Goal: Transaction & Acquisition: Purchase product/service

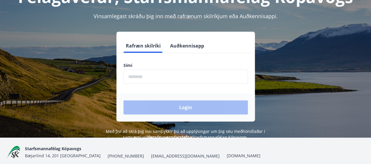
scroll to position [72, 0]
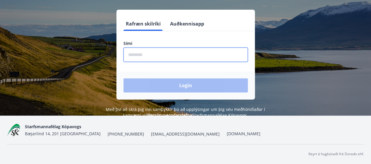
click at [161, 57] on input "phone" at bounding box center [186, 55] width 124 height 14
type input "********"
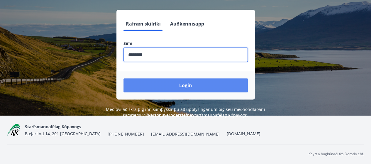
click at [164, 84] on button "Login" at bounding box center [186, 85] width 124 height 14
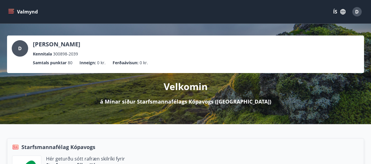
click at [13, 14] on icon "menu" at bounding box center [11, 12] width 6 height 6
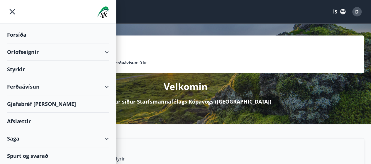
click at [106, 88] on div "Ferðaávísun" at bounding box center [58, 86] width 102 height 17
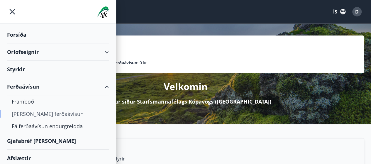
click at [37, 113] on div "[PERSON_NAME] ferðaávísun" at bounding box center [58, 114] width 92 height 12
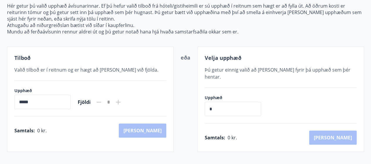
scroll to position [76, 0]
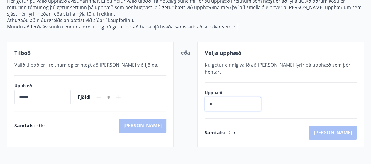
click at [214, 97] on input "*" at bounding box center [233, 104] width 56 height 14
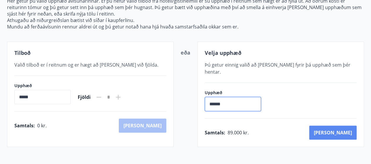
type input "******"
click at [346, 126] on button "[PERSON_NAME]" at bounding box center [333, 133] width 48 height 14
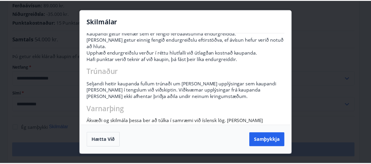
scroll to position [100, 0]
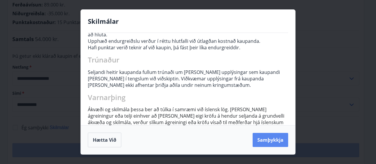
click at [262, 139] on button "Samþykkja" at bounding box center [270, 140] width 36 height 14
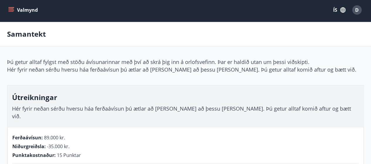
scroll to position [0, 0]
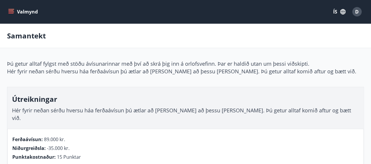
click at [15, 14] on button "Valmynd" at bounding box center [23, 11] width 33 height 11
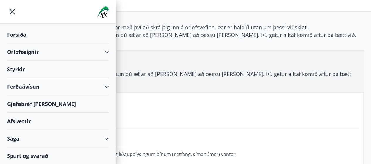
scroll to position [39, 0]
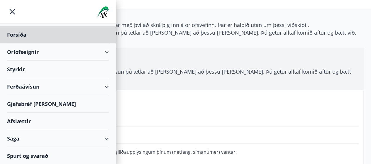
click at [36, 66] on div "Styrkir" at bounding box center [58, 69] width 102 height 17
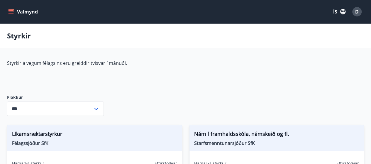
click at [9, 13] on icon "menu" at bounding box center [11, 12] width 6 height 6
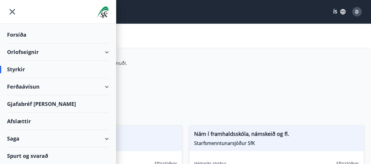
click at [45, 111] on div "Gjafabréf [PERSON_NAME]" at bounding box center [58, 103] width 102 height 17
